Goal: Use online tool/utility: Use online tool/utility

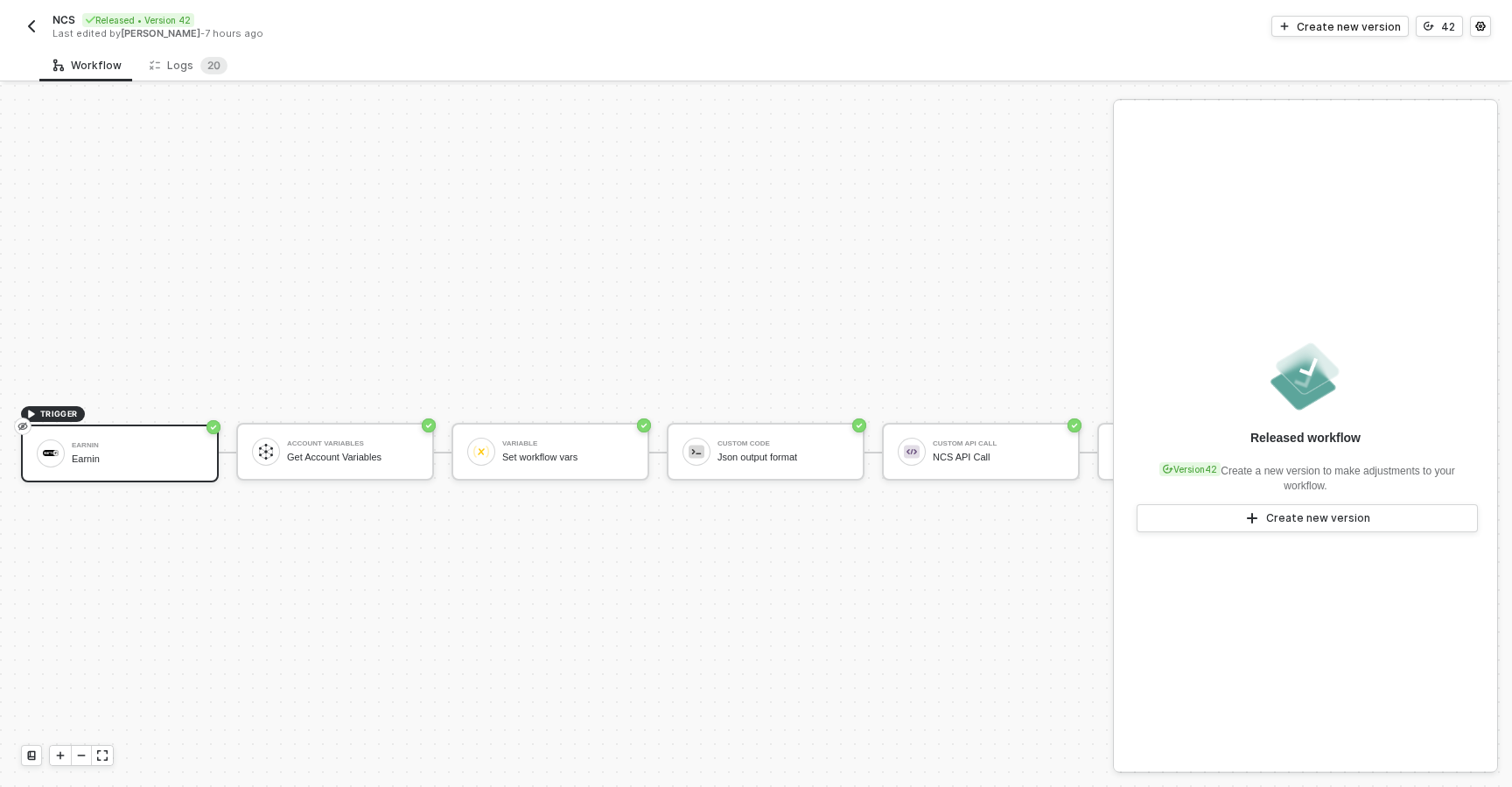
scroll to position [32, 0]
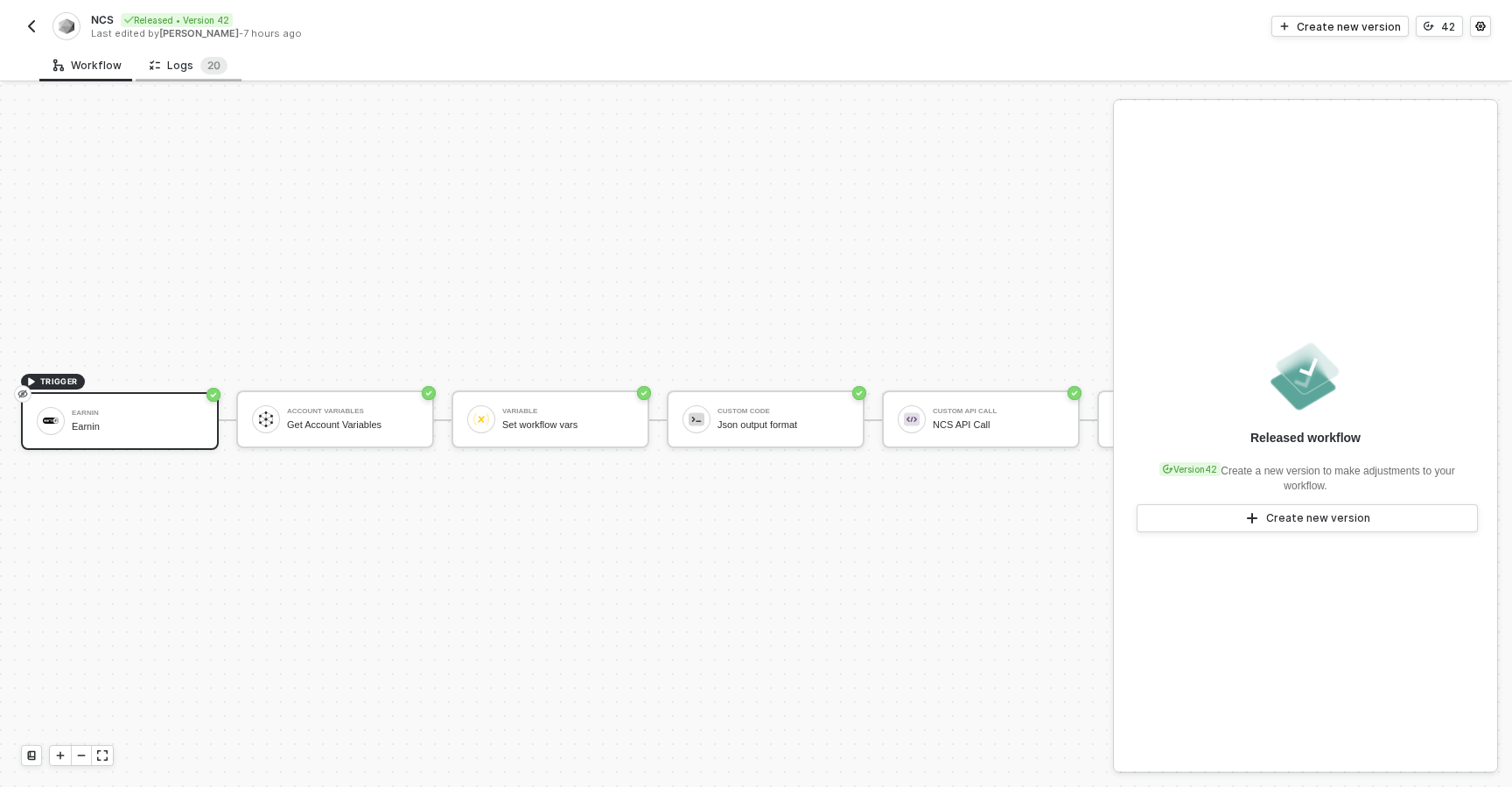
click at [185, 66] on div "Logs 2 0" at bounding box center [189, 65] width 78 height 18
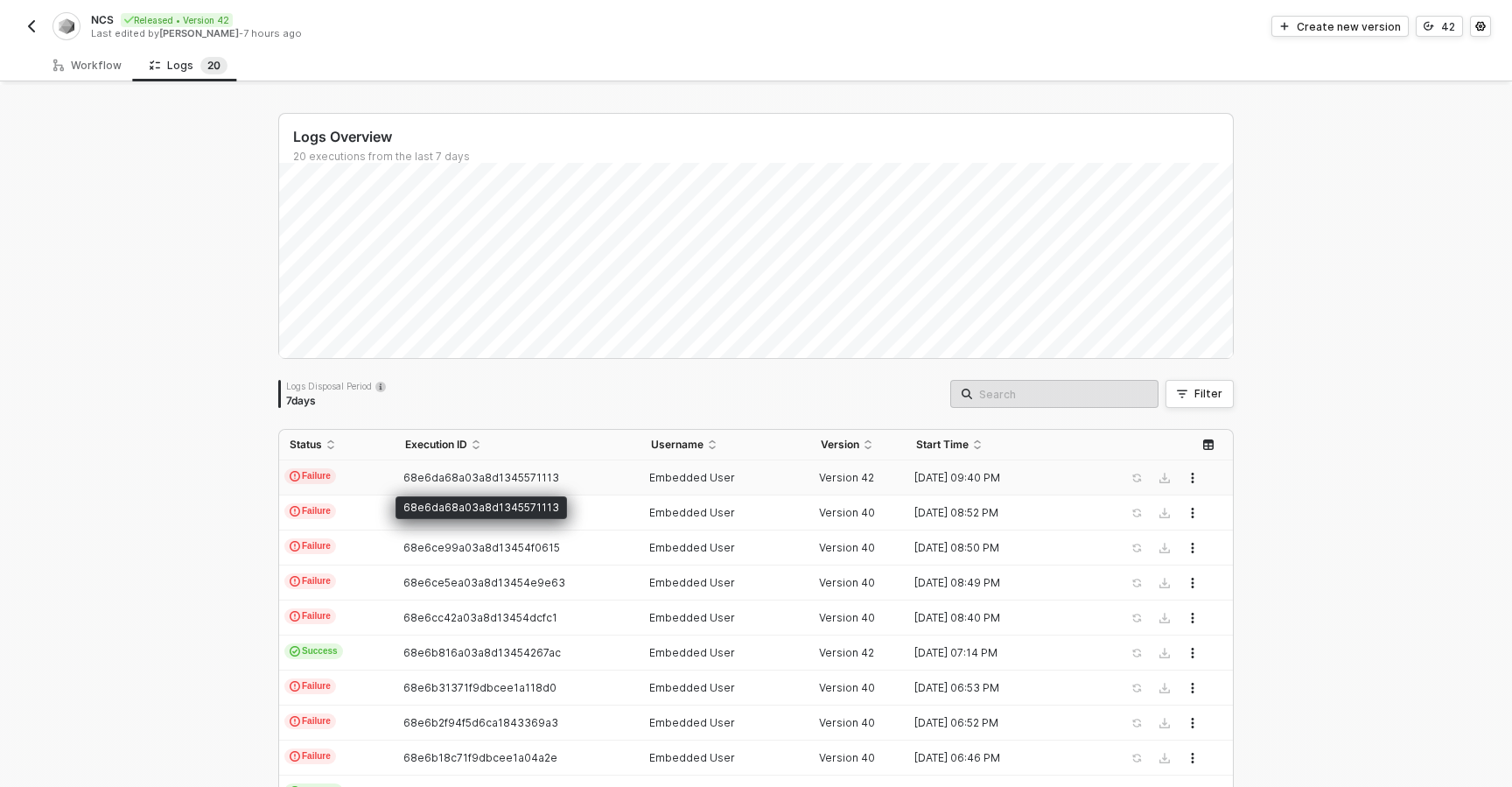
click at [459, 484] on span "68e6da68a03a8d1345571113" at bounding box center [481, 478] width 156 height 13
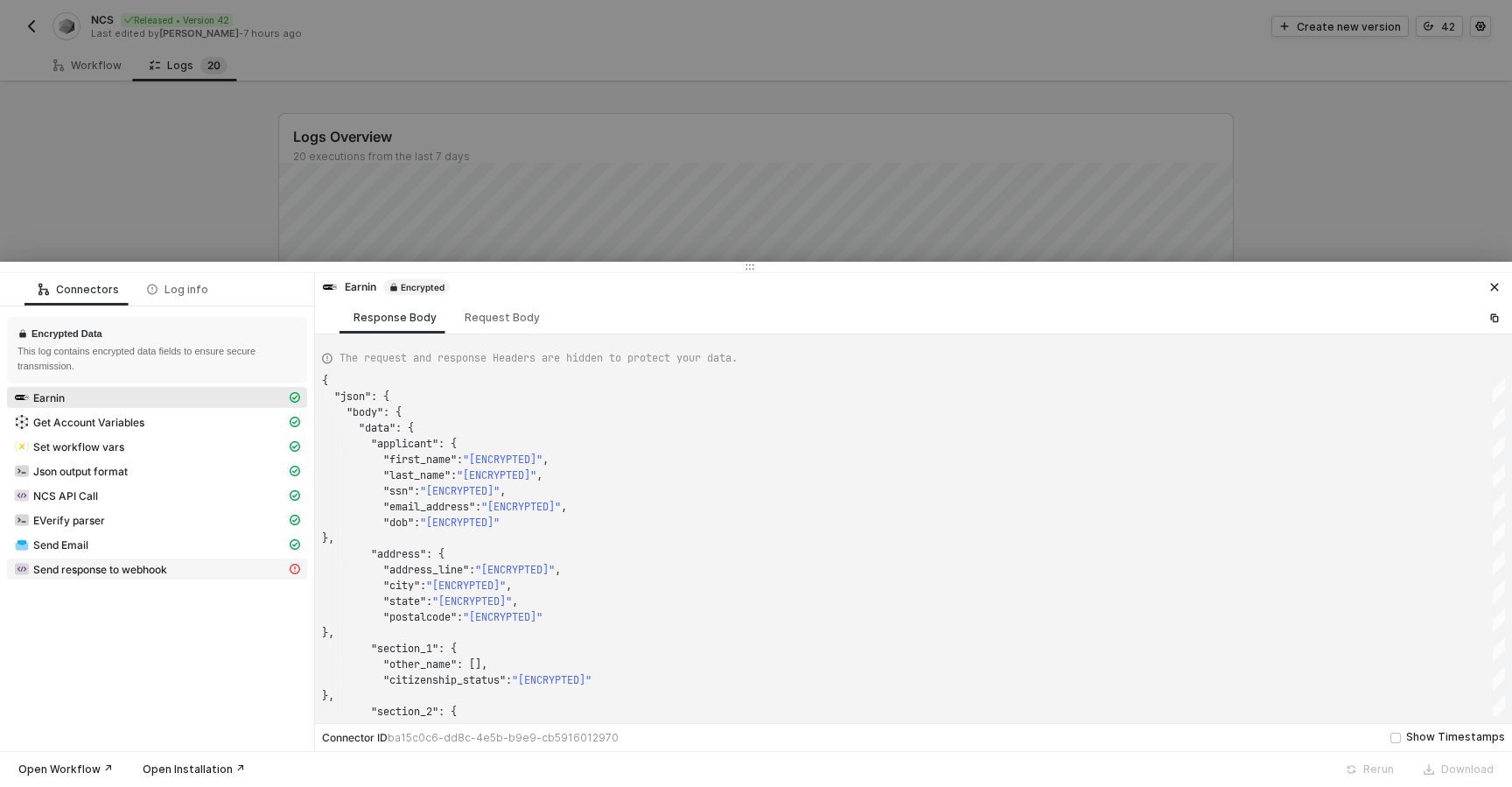
click at [148, 574] on span "Send response to webhook" at bounding box center [100, 569] width 134 height 14
type textarea "{ "statusCode": 400, "message": "[ENCRYPTED]" }"
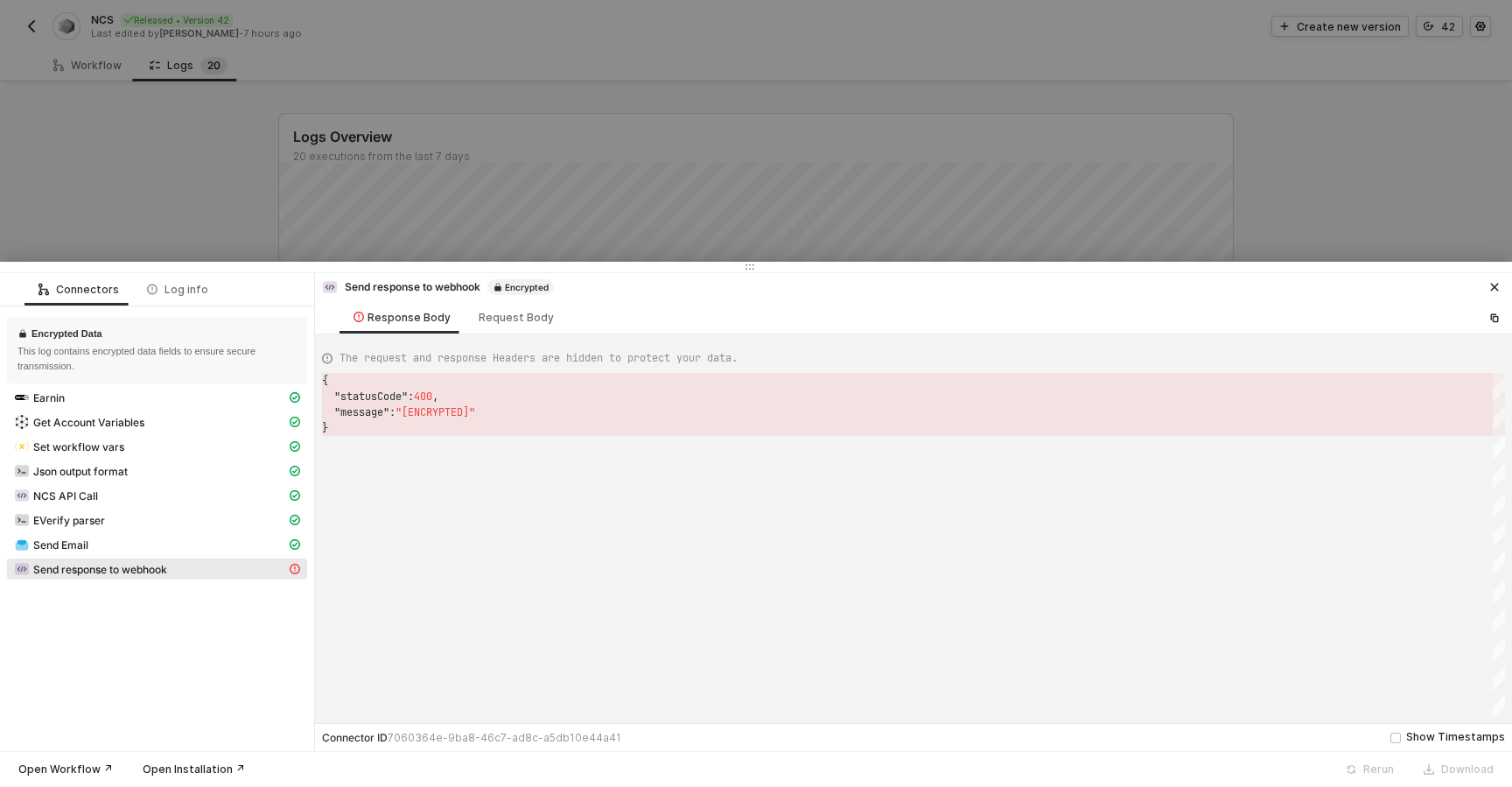
scroll to position [47, 0]
